Goal: Check status: Check status

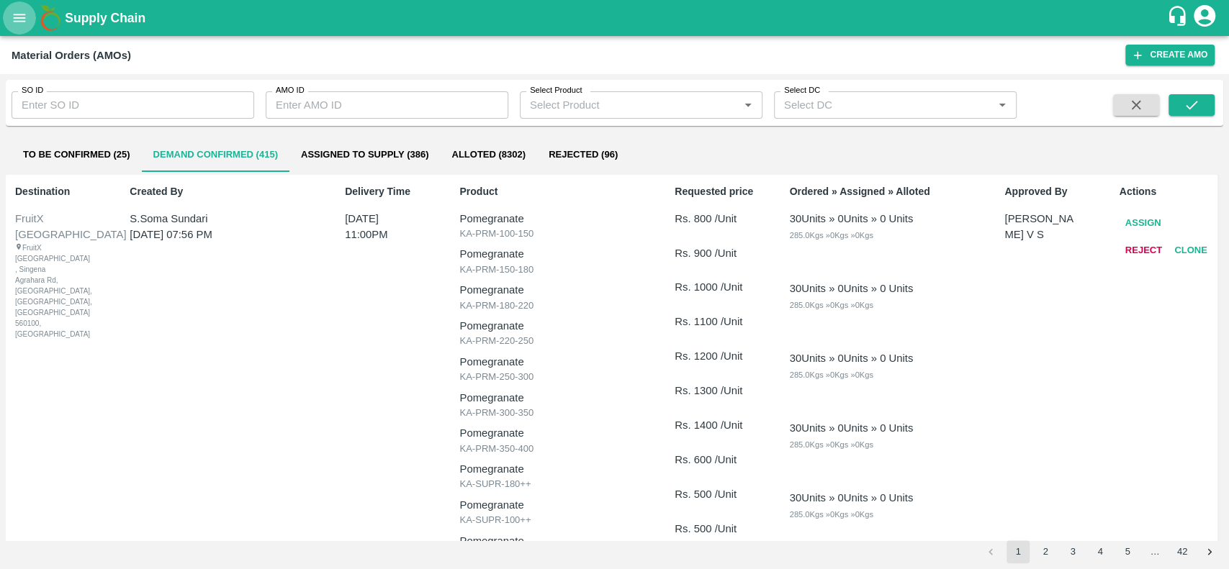
click at [17, 17] on icon "open drawer" at bounding box center [20, 18] width 12 height 8
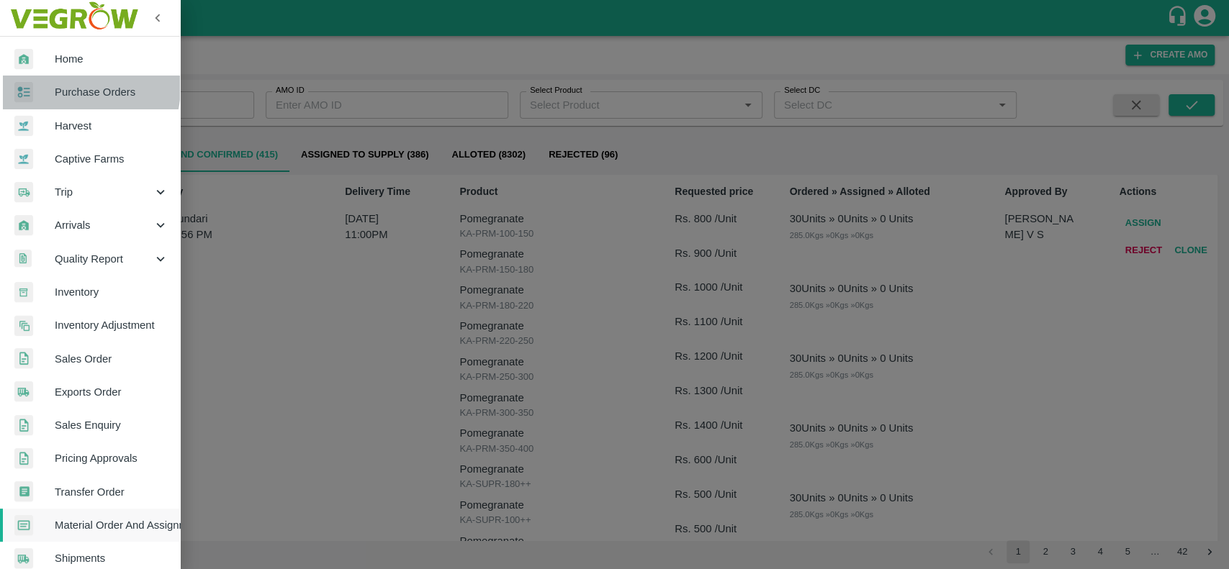
click at [65, 86] on span "Purchase Orders" at bounding box center [112, 92] width 114 height 16
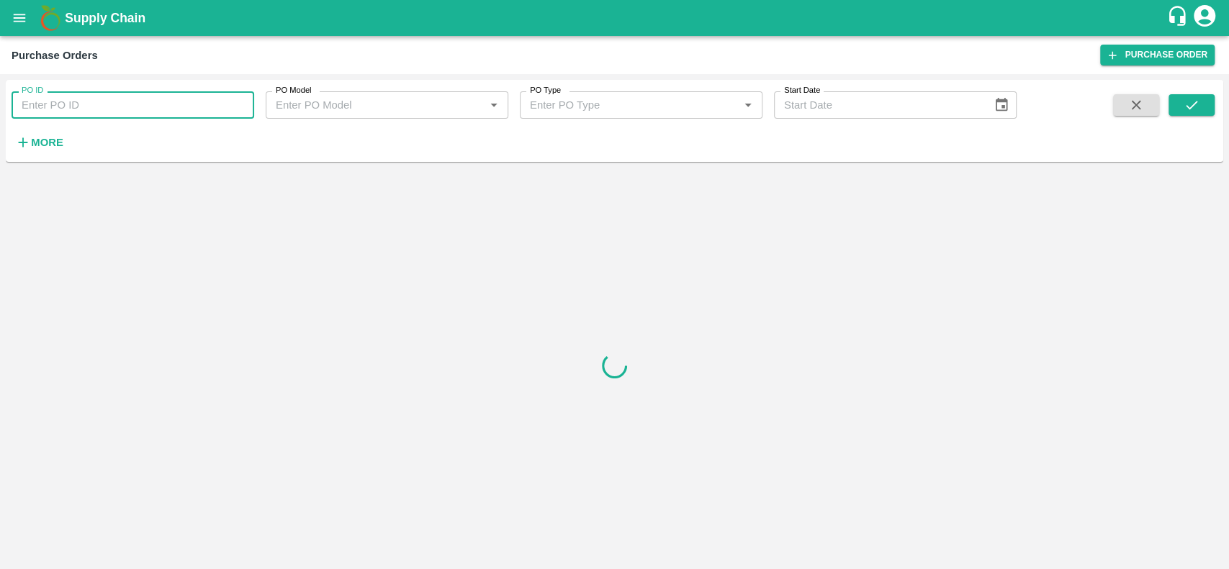
click at [106, 107] on input "PO ID" at bounding box center [133, 104] width 243 height 27
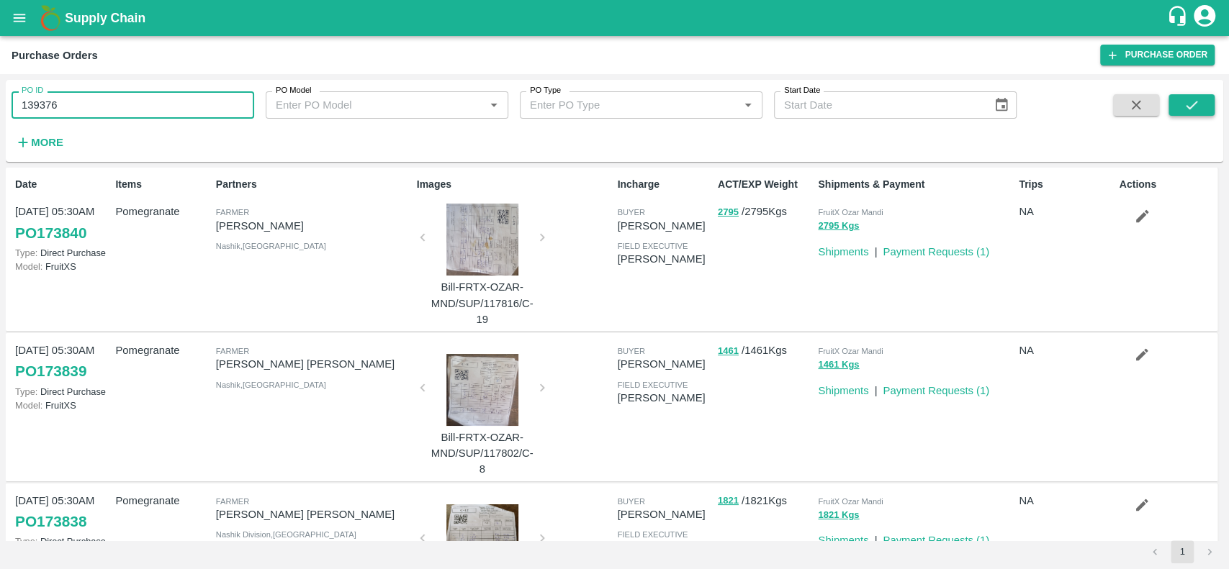
type input "139376"
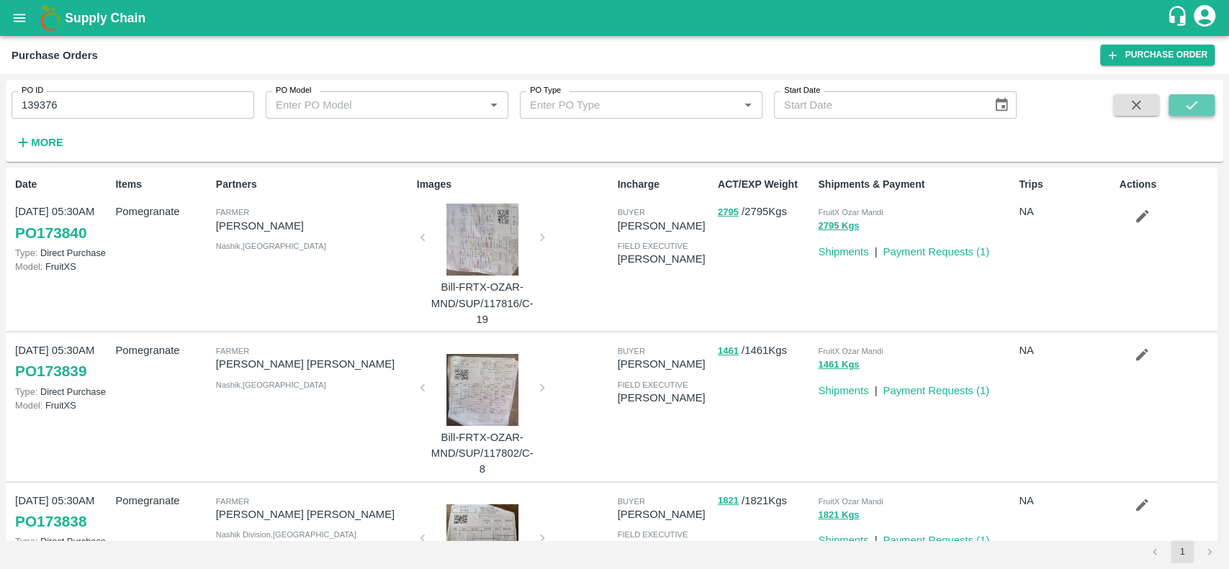
click at [1184, 108] on icon "submit" at bounding box center [1191, 105] width 16 height 16
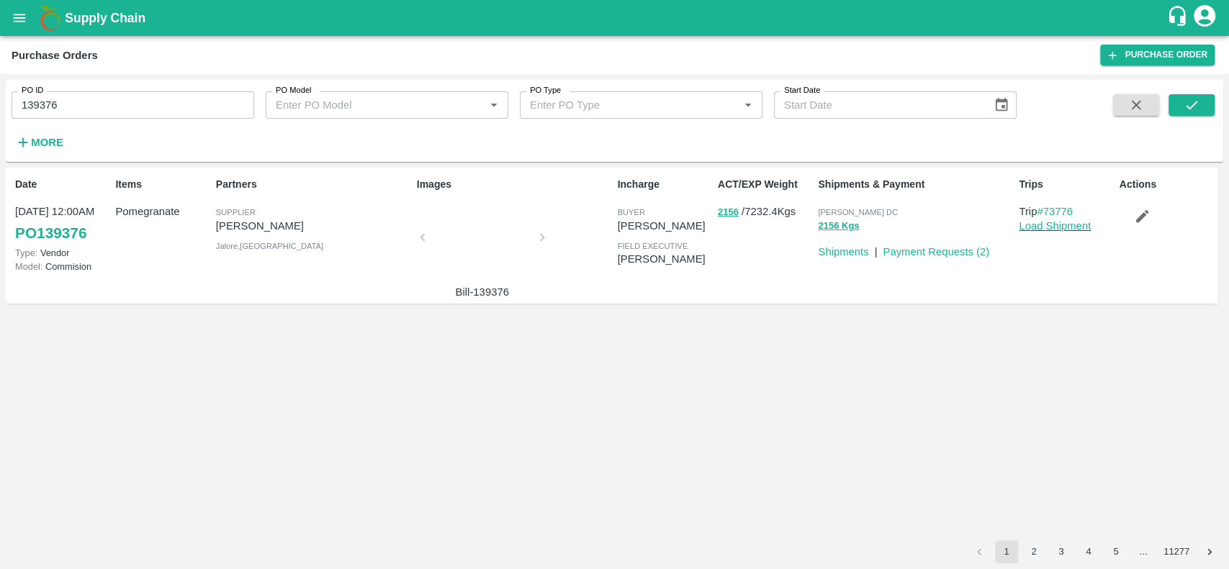
click at [478, 239] on div at bounding box center [482, 242] width 108 height 76
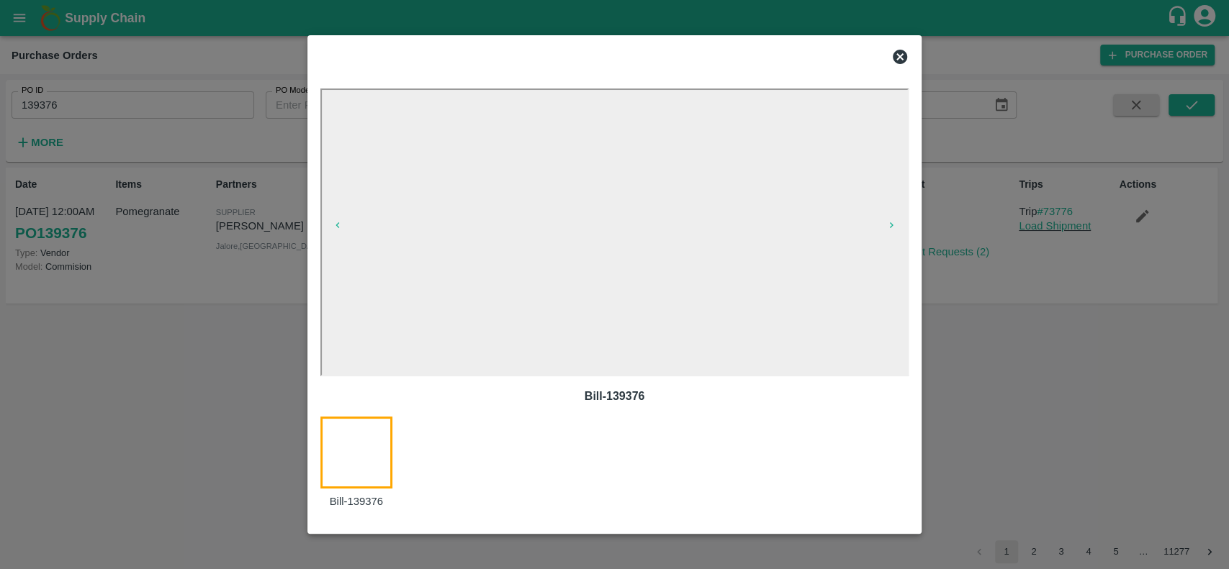
click at [898, 55] on icon at bounding box center [899, 56] width 17 height 17
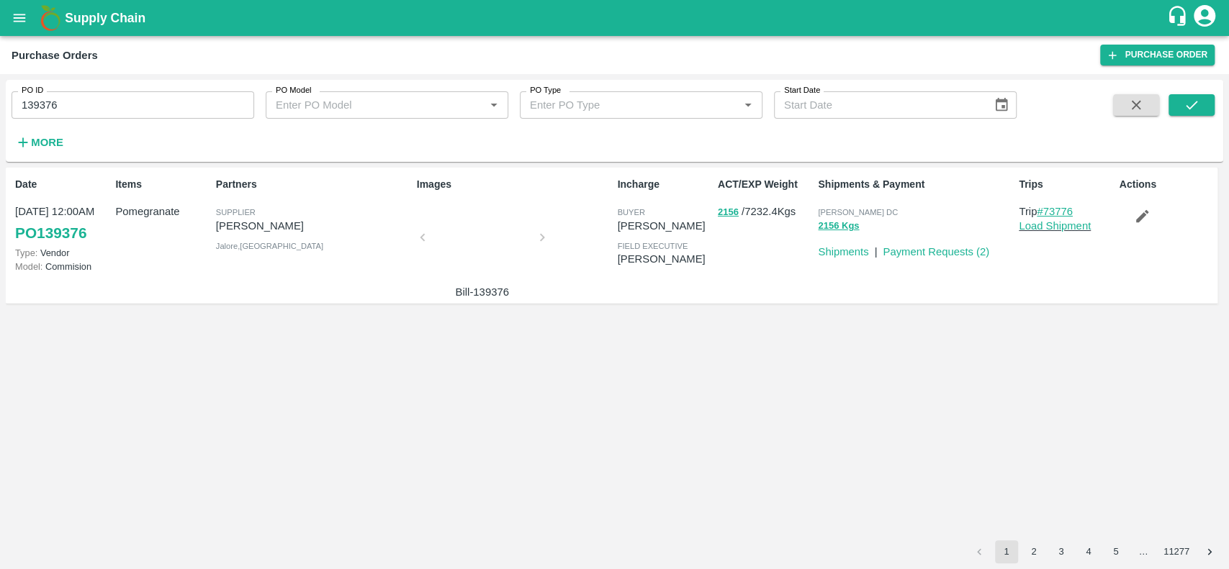
click at [1057, 208] on link "#73776" at bounding box center [1054, 212] width 36 height 12
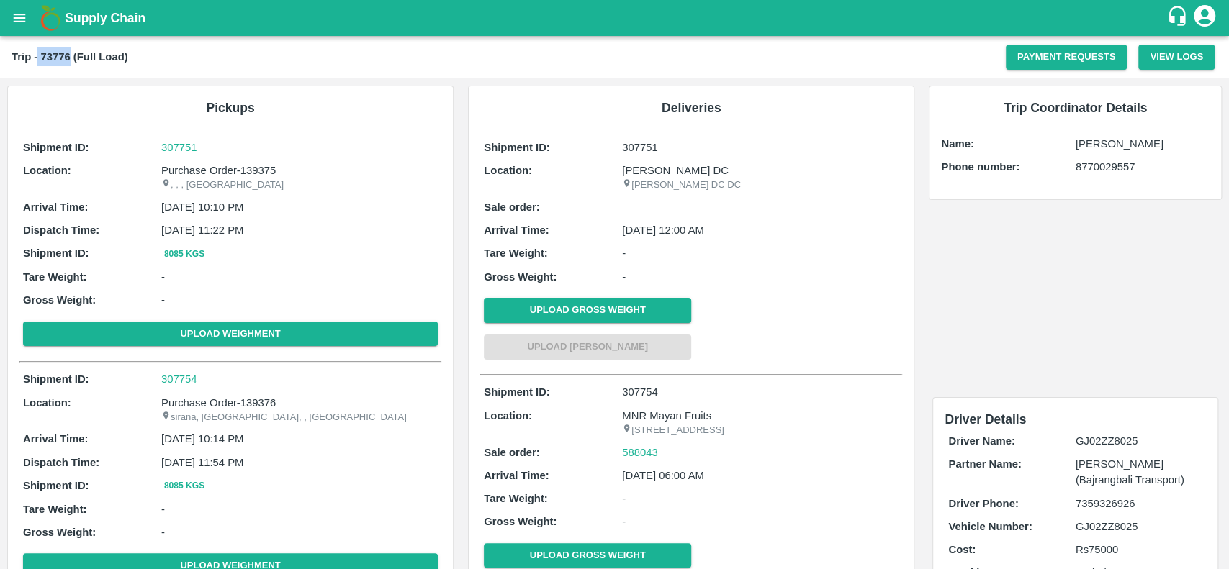
drag, startPoint x: 68, startPoint y: 55, endPoint x: 37, endPoint y: 53, distance: 31.0
click at [37, 53] on b "Trip - 73776 (Full Load)" at bounding box center [70, 57] width 117 height 12
copy b "73776"
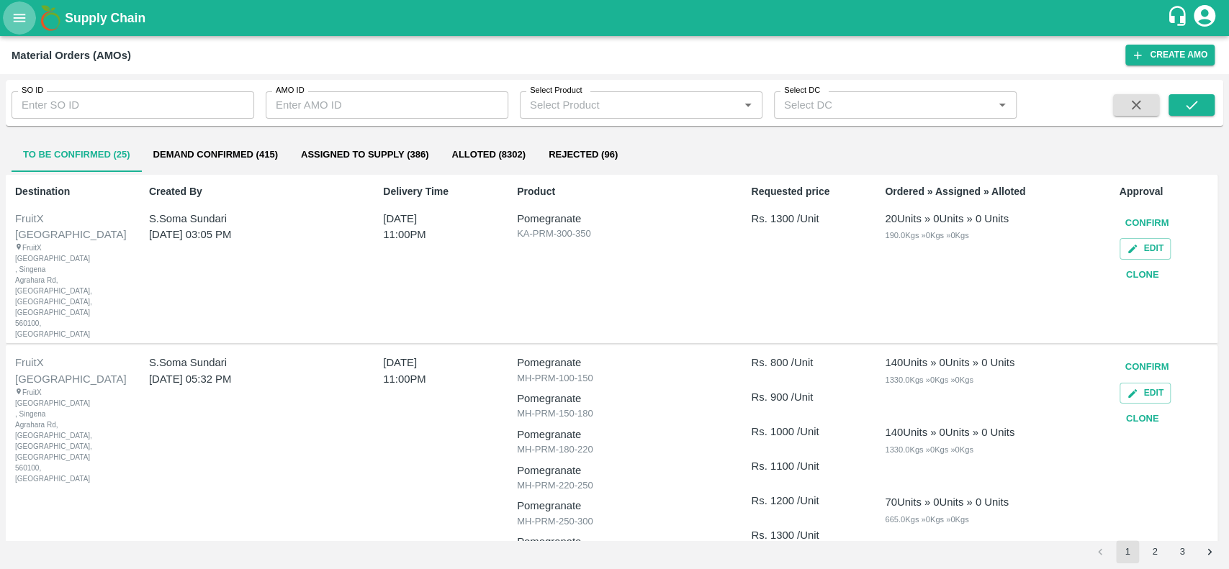
click at [22, 22] on icon "open drawer" at bounding box center [20, 18] width 16 height 16
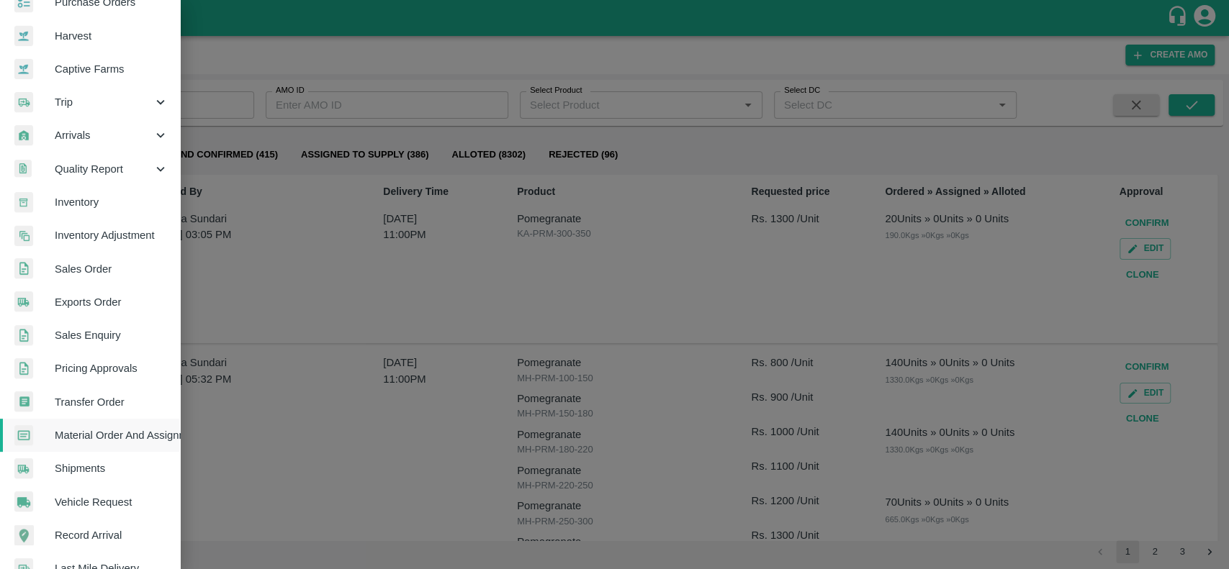
scroll to position [91, 0]
click at [63, 266] on span "Sales Order" at bounding box center [112, 268] width 114 height 16
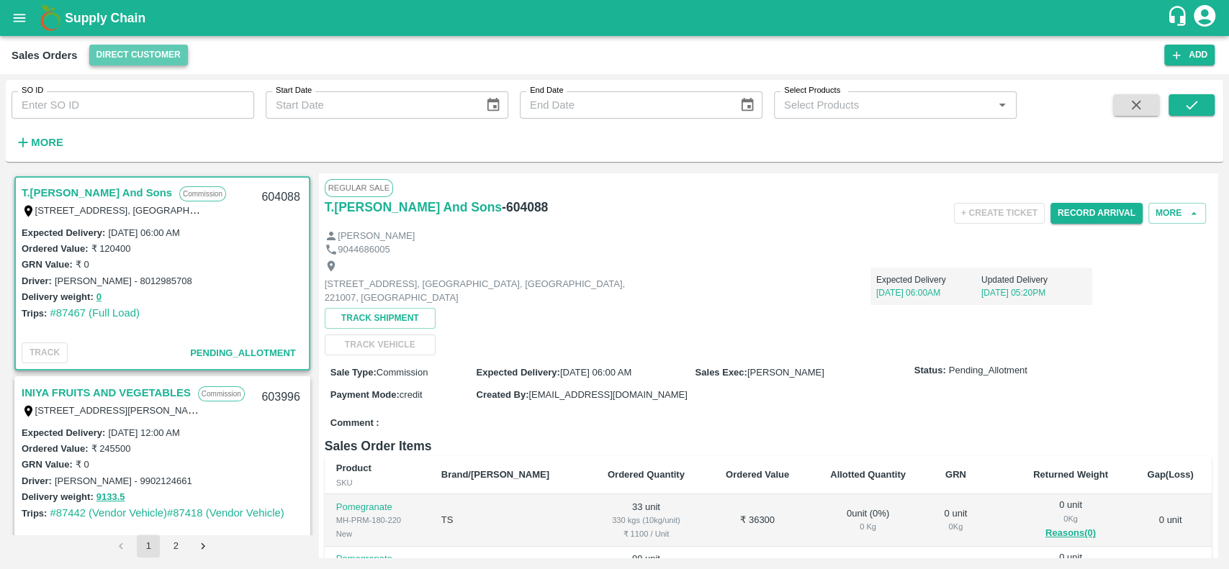
click at [101, 50] on button "Direct Customer" at bounding box center [138, 55] width 99 height 21
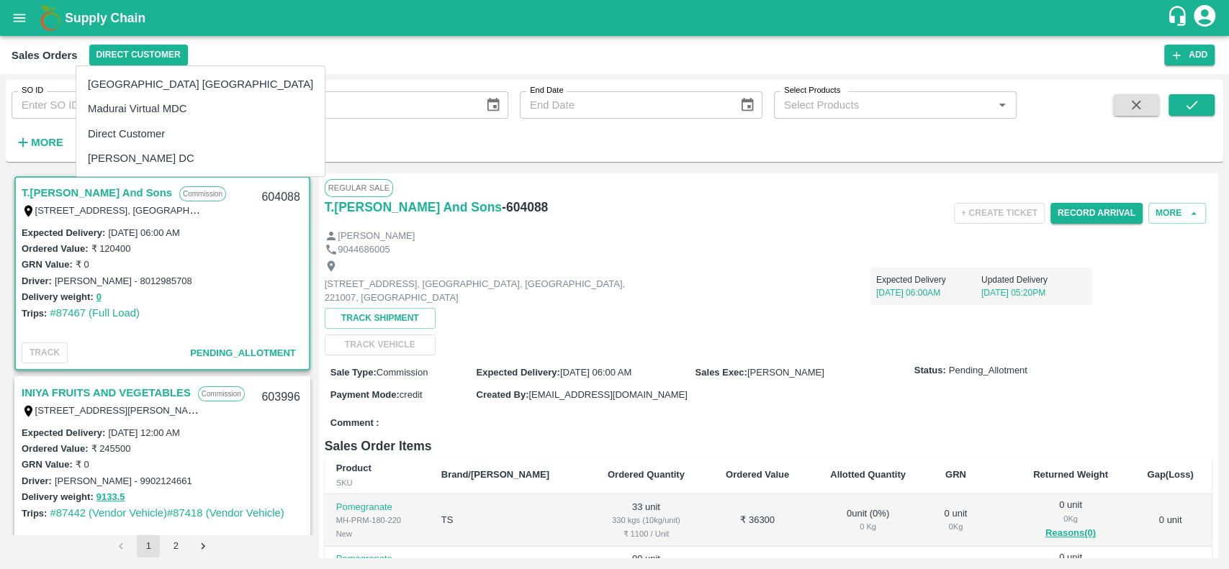
click at [14, 15] on div at bounding box center [614, 284] width 1229 height 569
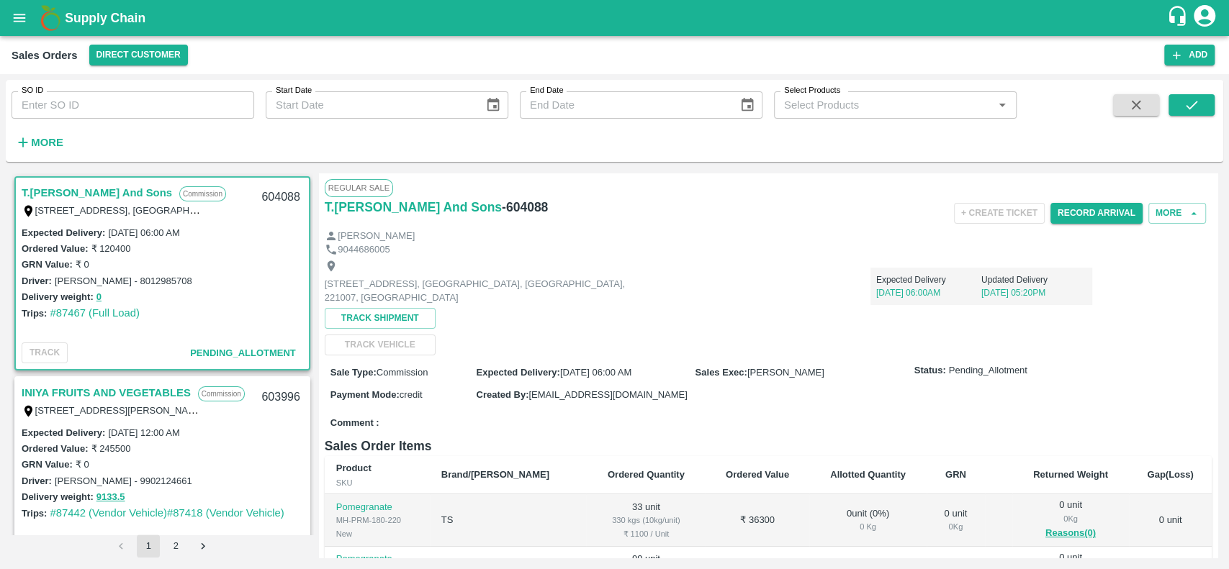
click at [21, 22] on icon "open drawer" at bounding box center [20, 18] width 16 height 16
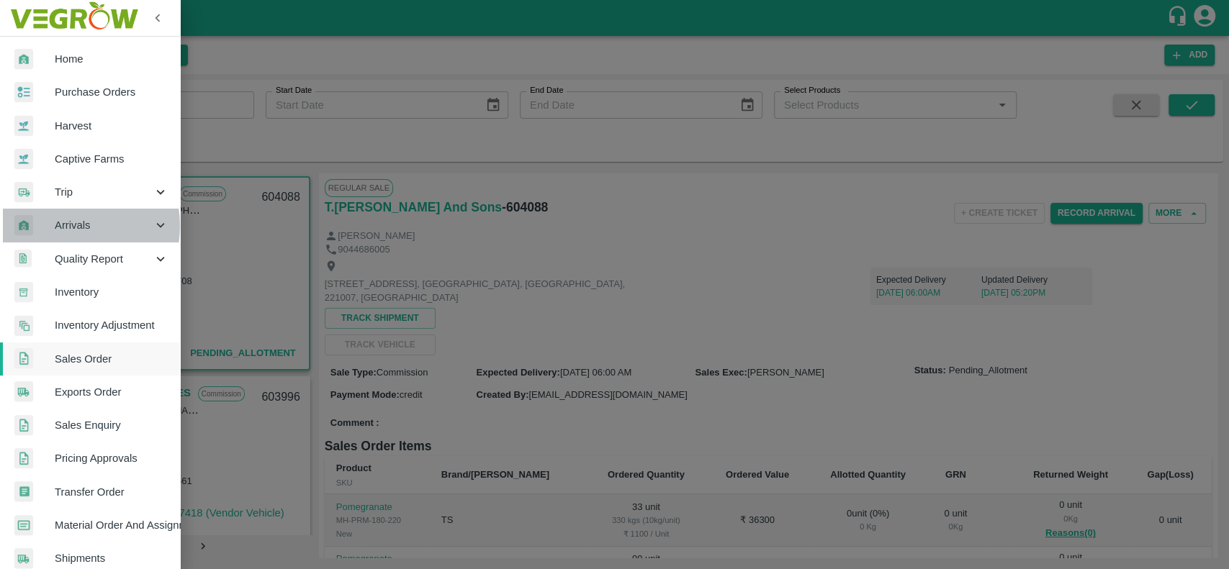
click at [63, 226] on span "Arrivals" at bounding box center [104, 225] width 98 height 16
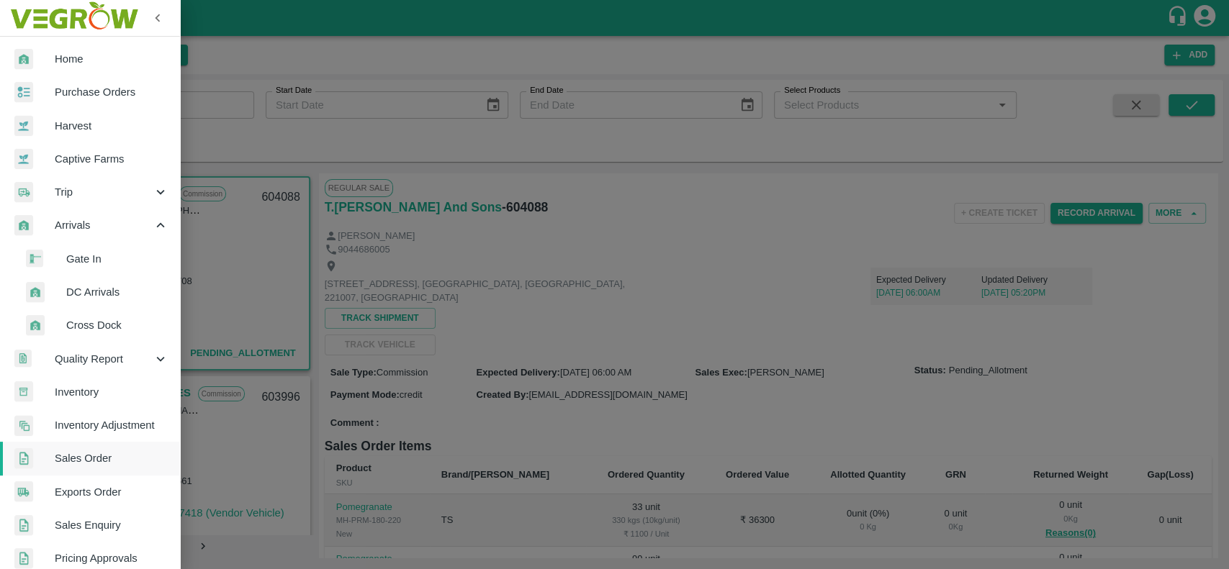
click at [75, 288] on span "DC Arrivals" at bounding box center [117, 292] width 102 height 16
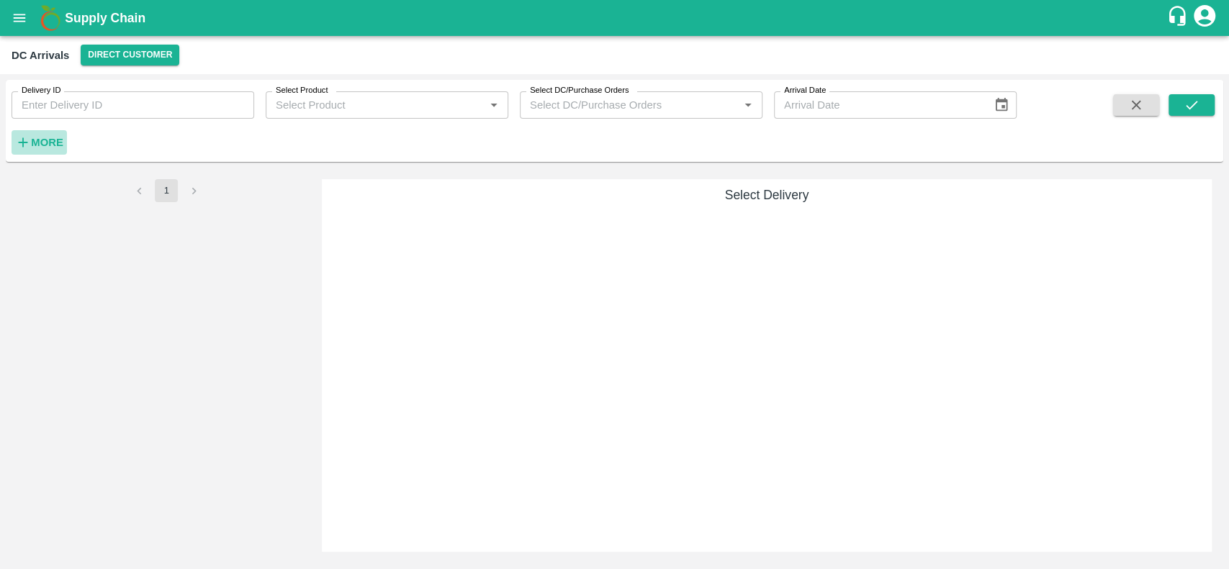
click at [40, 140] on strong "More" at bounding box center [47, 143] width 32 height 12
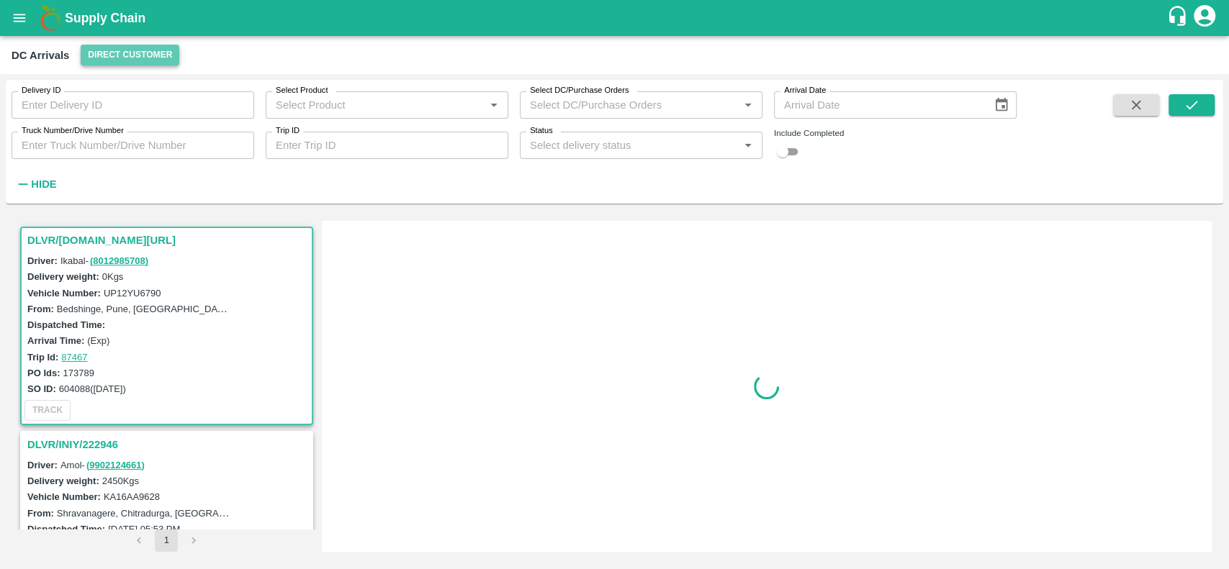
click at [90, 55] on button "Direct Customer" at bounding box center [130, 55] width 99 height 21
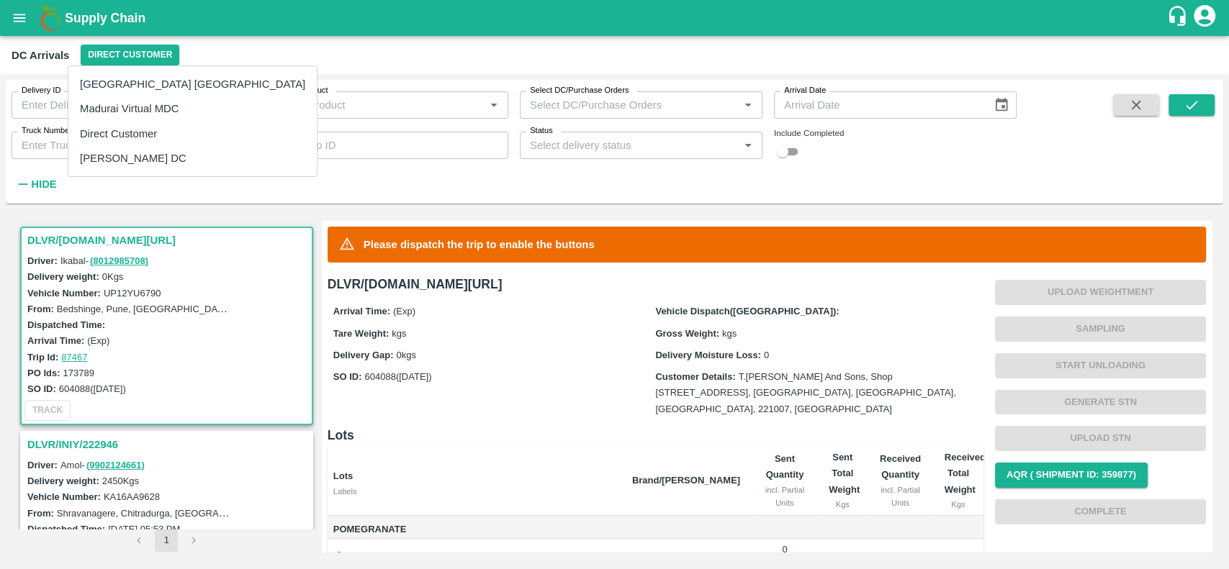
click at [236, 185] on div at bounding box center [614, 284] width 1229 height 569
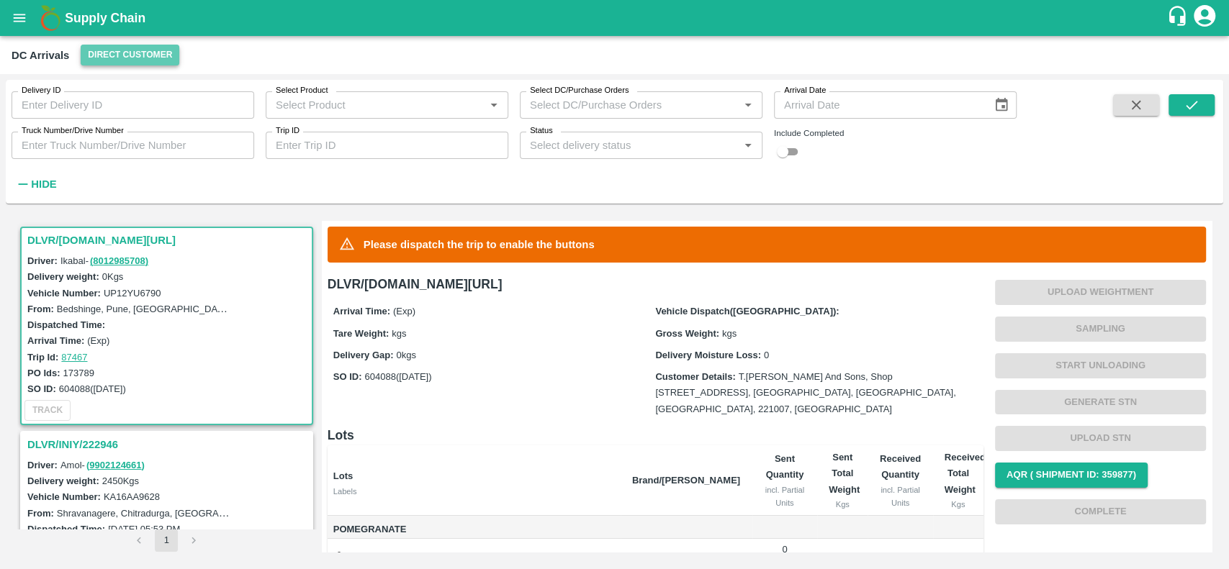
click at [92, 55] on button "Direct Customer" at bounding box center [130, 55] width 99 height 21
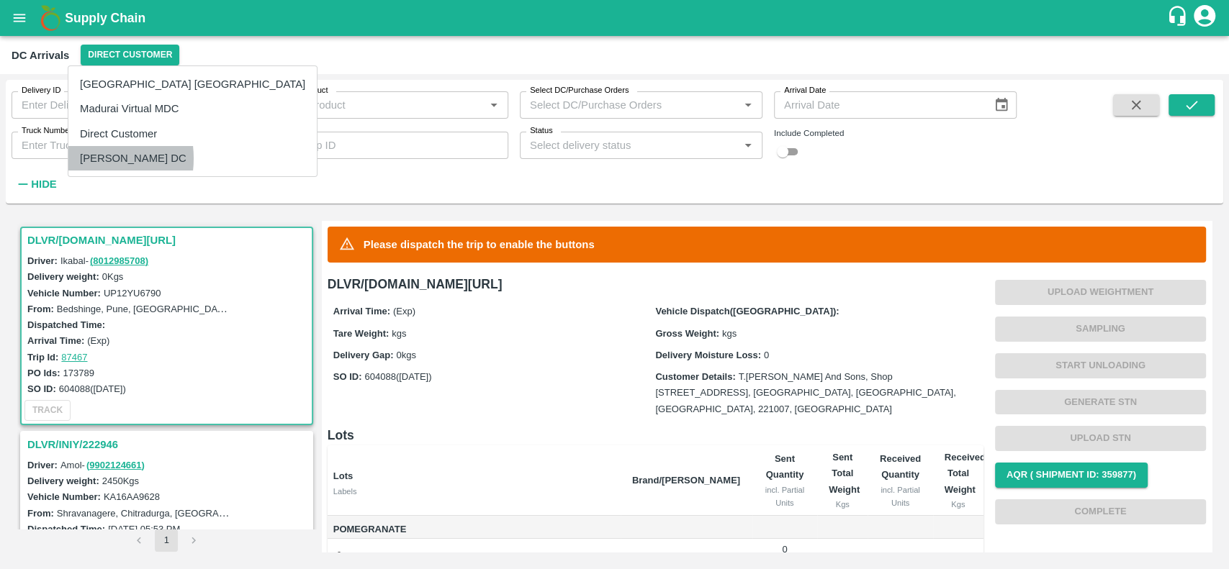
click at [84, 158] on li "[PERSON_NAME] DC" at bounding box center [192, 158] width 248 height 24
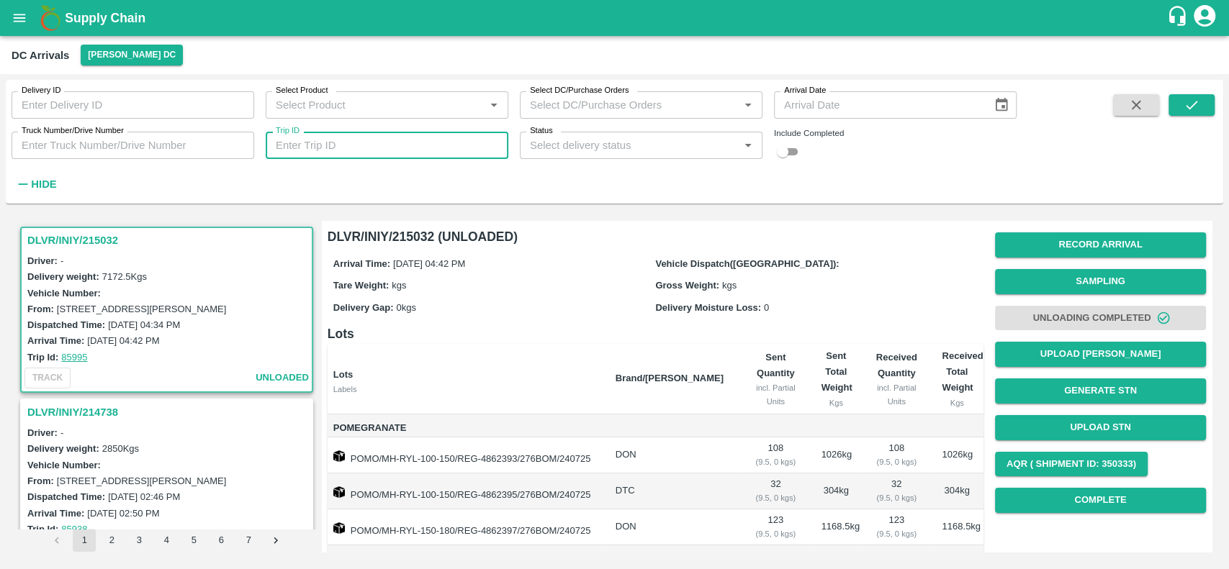
click at [294, 148] on input "Trip ID" at bounding box center [387, 145] width 243 height 27
paste input "73776"
type input "73776"
click at [1186, 99] on icon "submit" at bounding box center [1191, 105] width 16 height 16
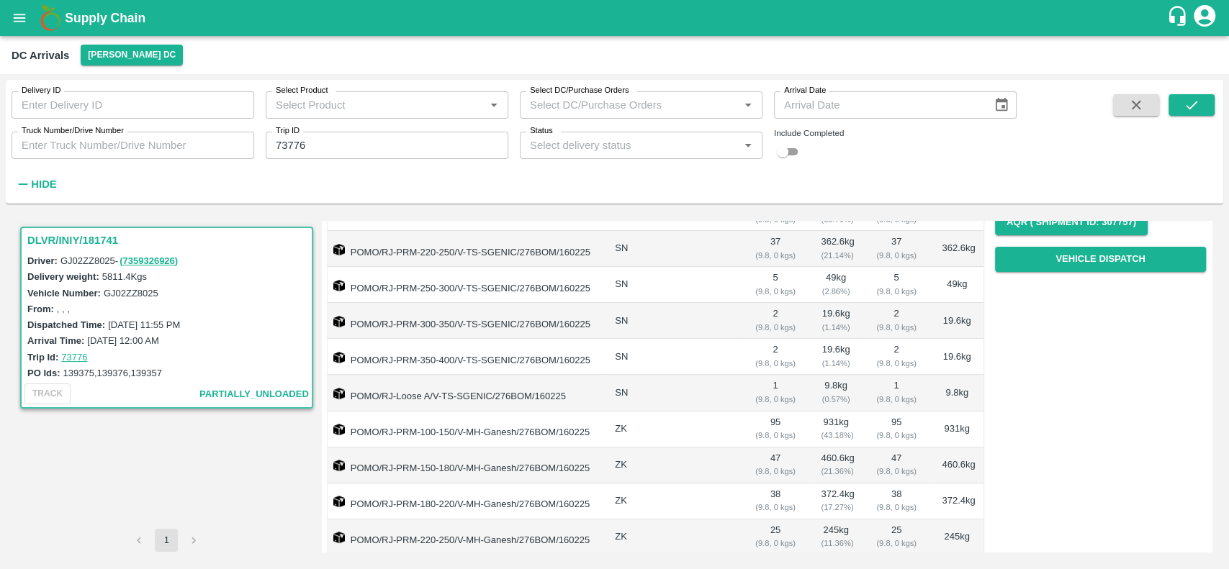
scroll to position [943, 0]
